Goal: Transaction & Acquisition: Download file/media

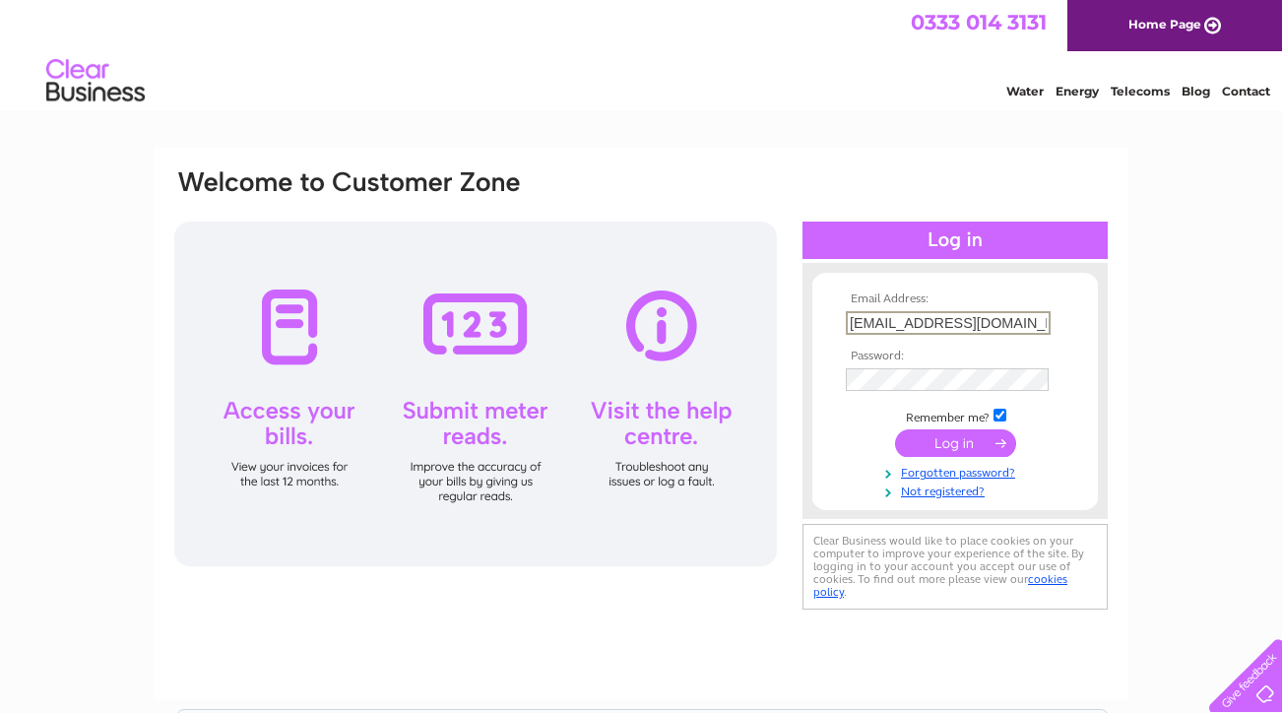
type input "topkapikebab@hotmail.com"
click at [955, 441] on input "submit" at bounding box center [955, 443] width 121 height 28
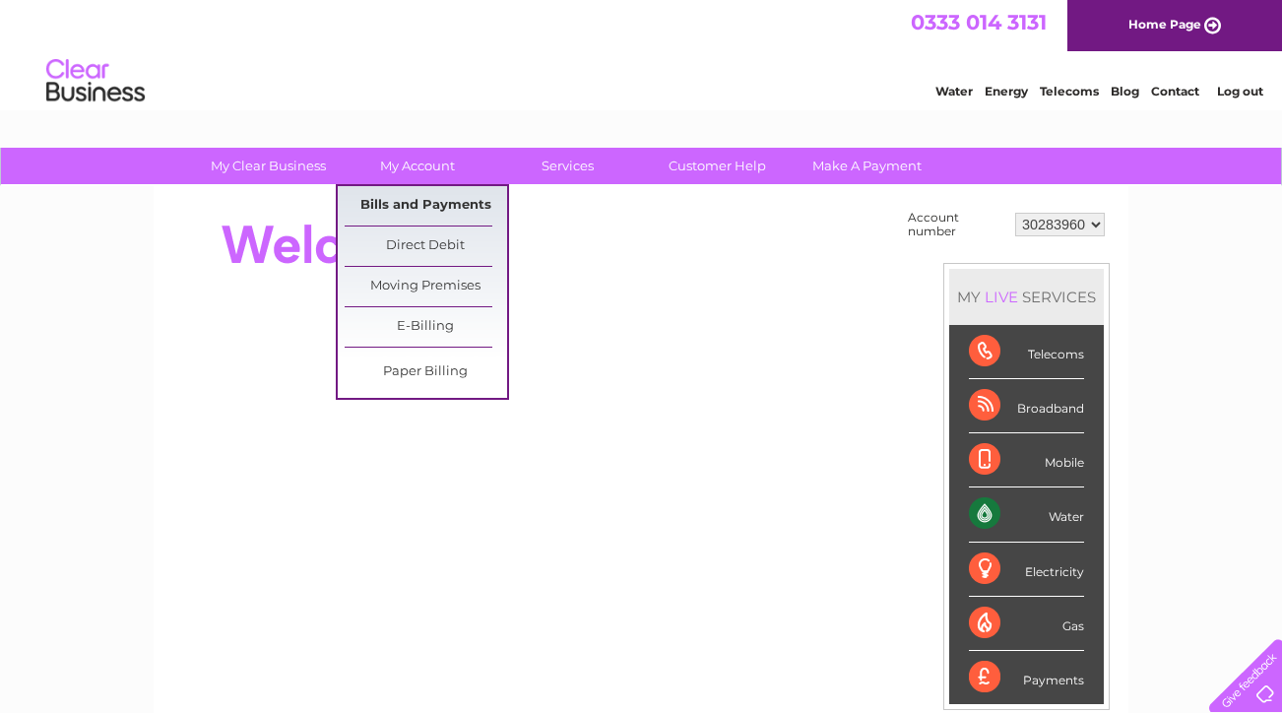
click at [393, 204] on link "Bills and Payments" at bounding box center [426, 205] width 162 height 39
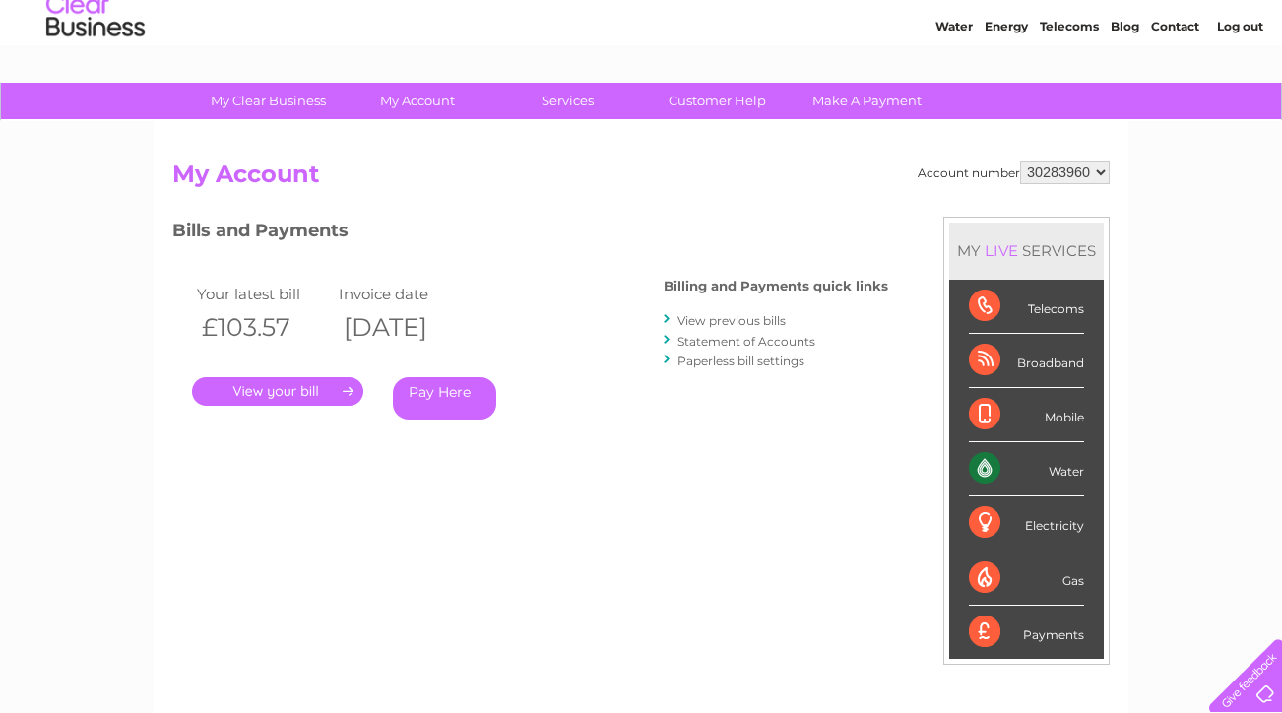
scroll to position [93, 0]
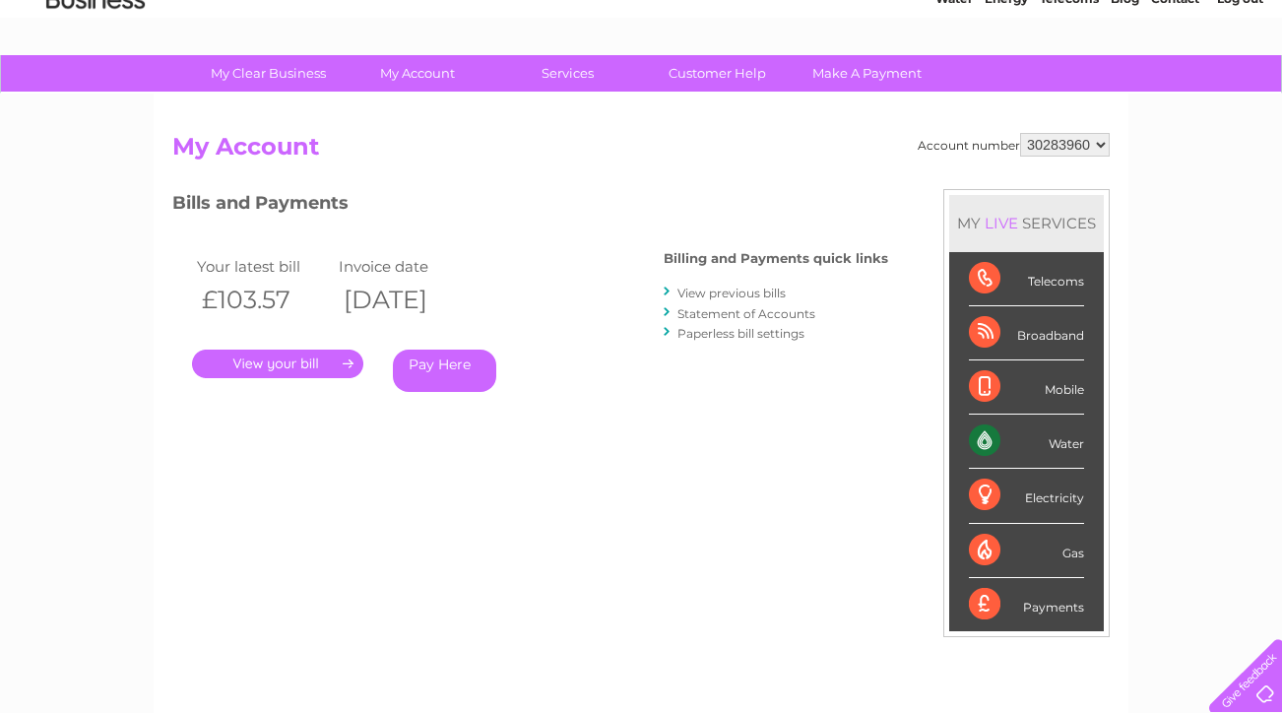
click at [731, 285] on link "View previous bills" at bounding box center [731, 292] width 108 height 15
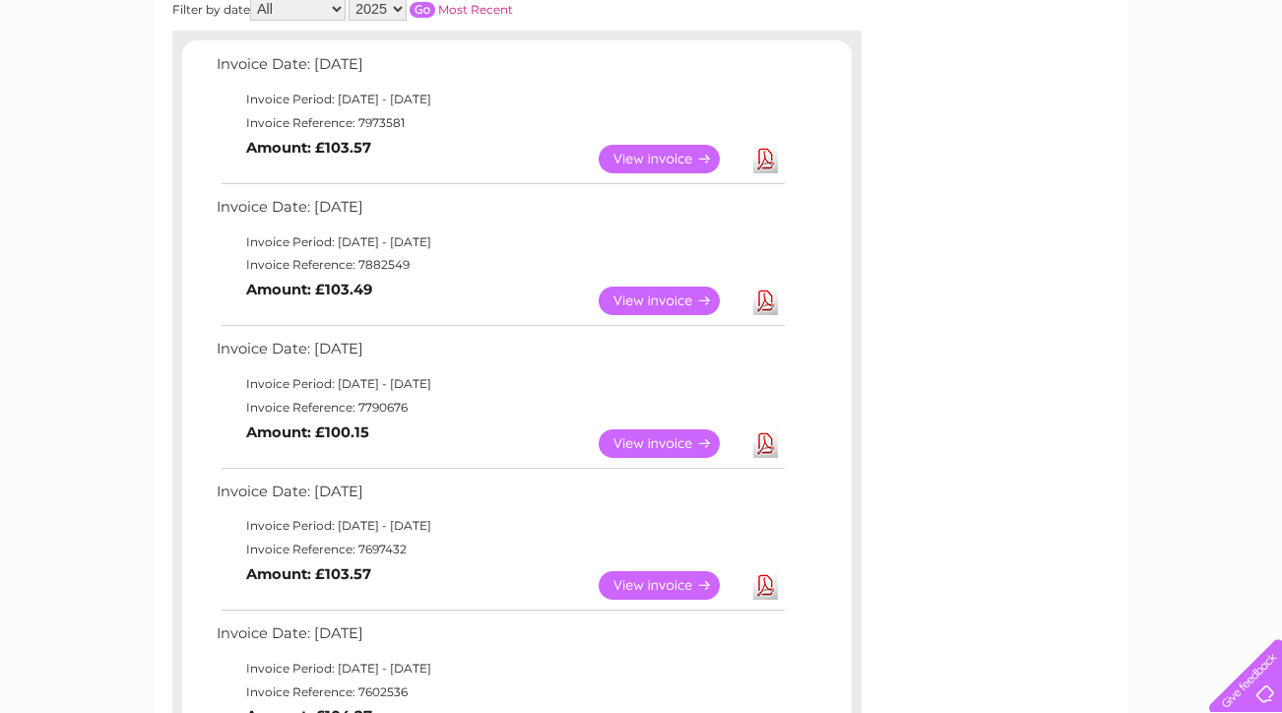
scroll to position [320, 0]
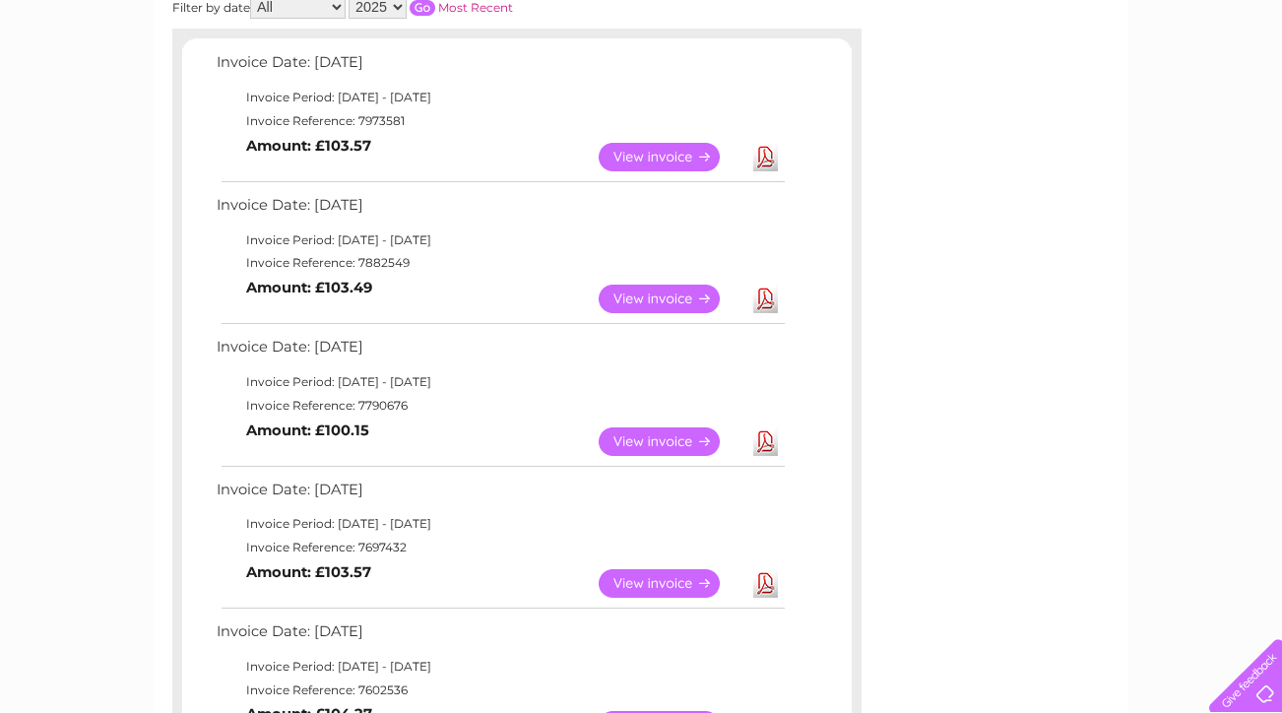
click at [759, 575] on link "Download" at bounding box center [765, 583] width 25 height 29
click at [765, 438] on link "Download" at bounding box center [765, 441] width 25 height 29
click at [764, 291] on link "Download" at bounding box center [765, 298] width 25 height 29
